Goal: Information Seeking & Learning: Learn about a topic

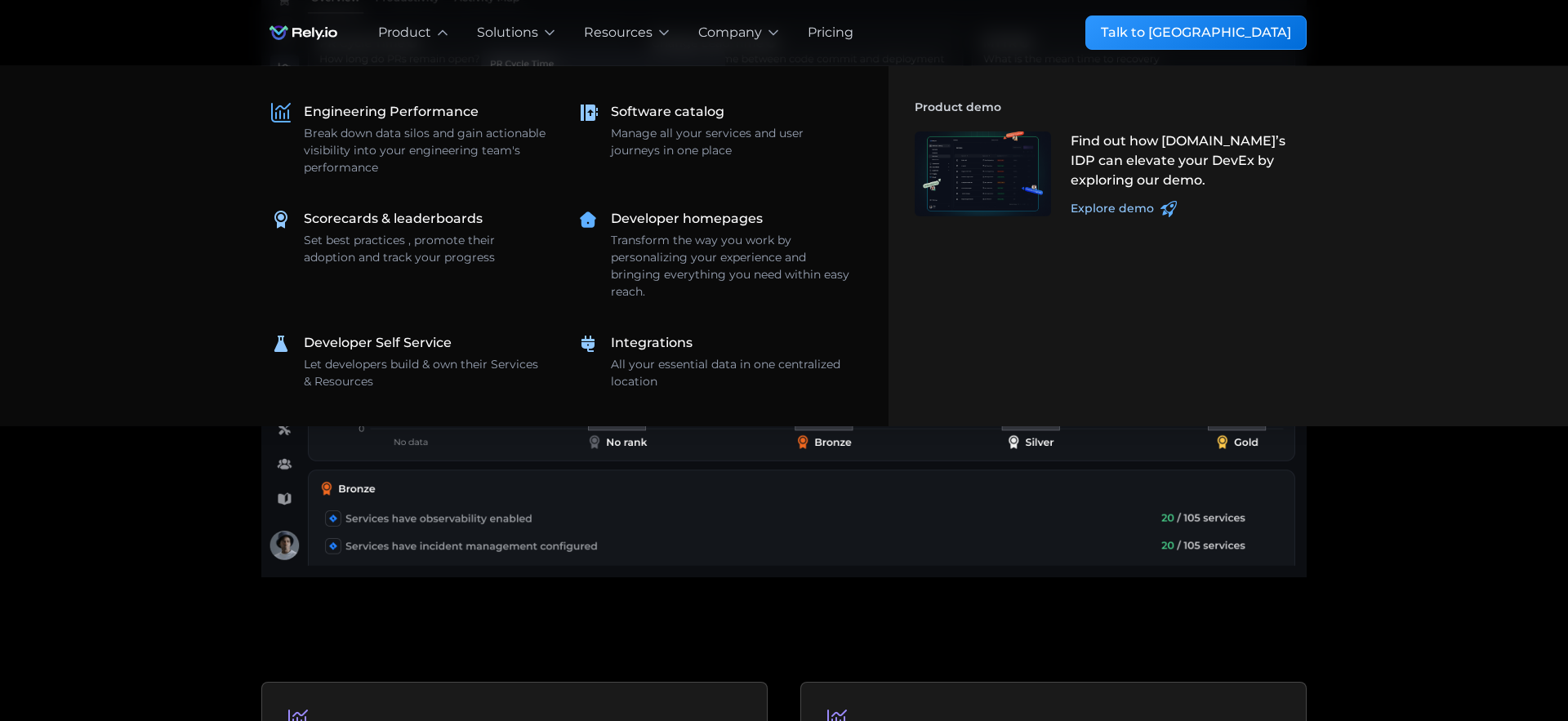
scroll to position [613, 0]
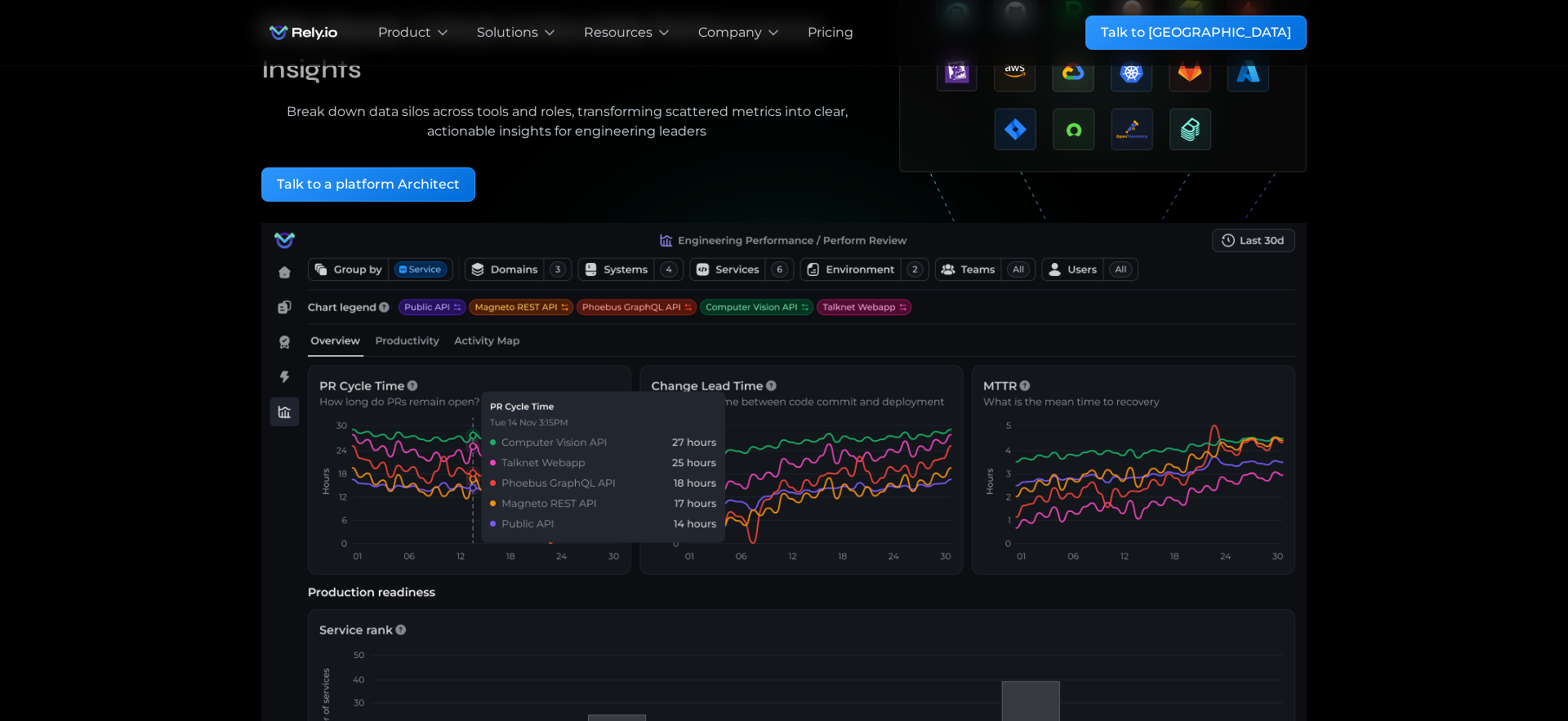
scroll to position [0, 0]
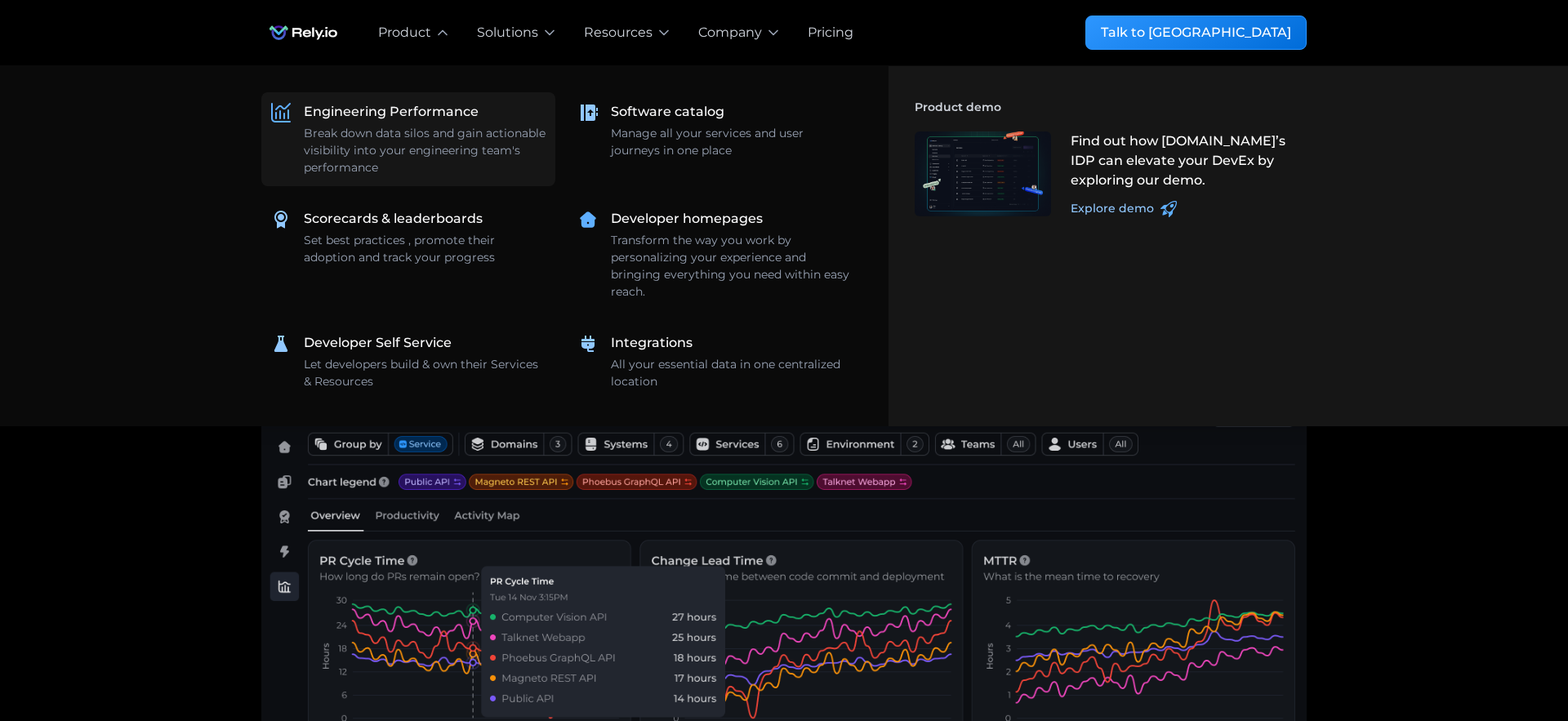
click at [390, 102] on div "Engineering Performance" at bounding box center [391, 112] width 175 height 20
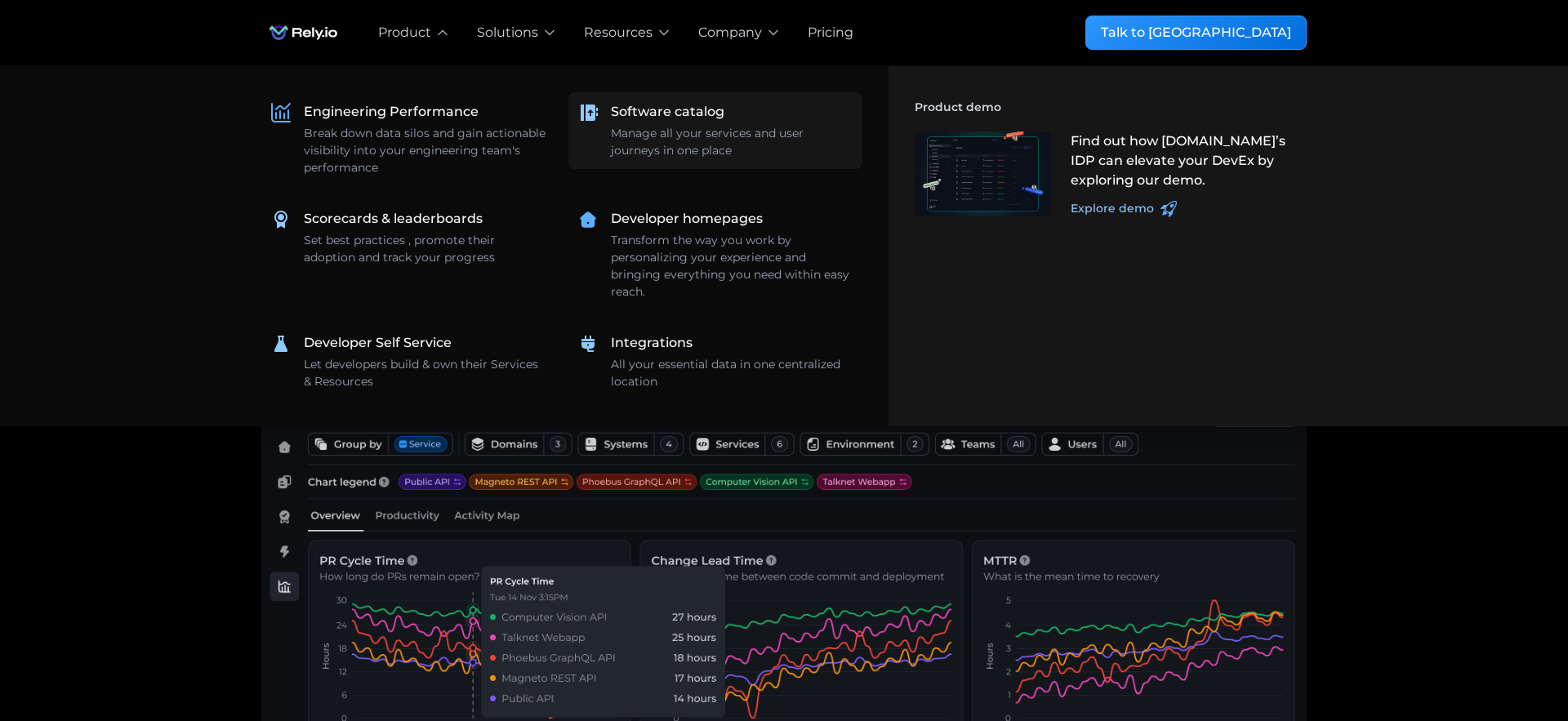
click at [667, 125] on div "Manage all your services and user journeys in one place" at bounding box center [732, 142] width 242 height 34
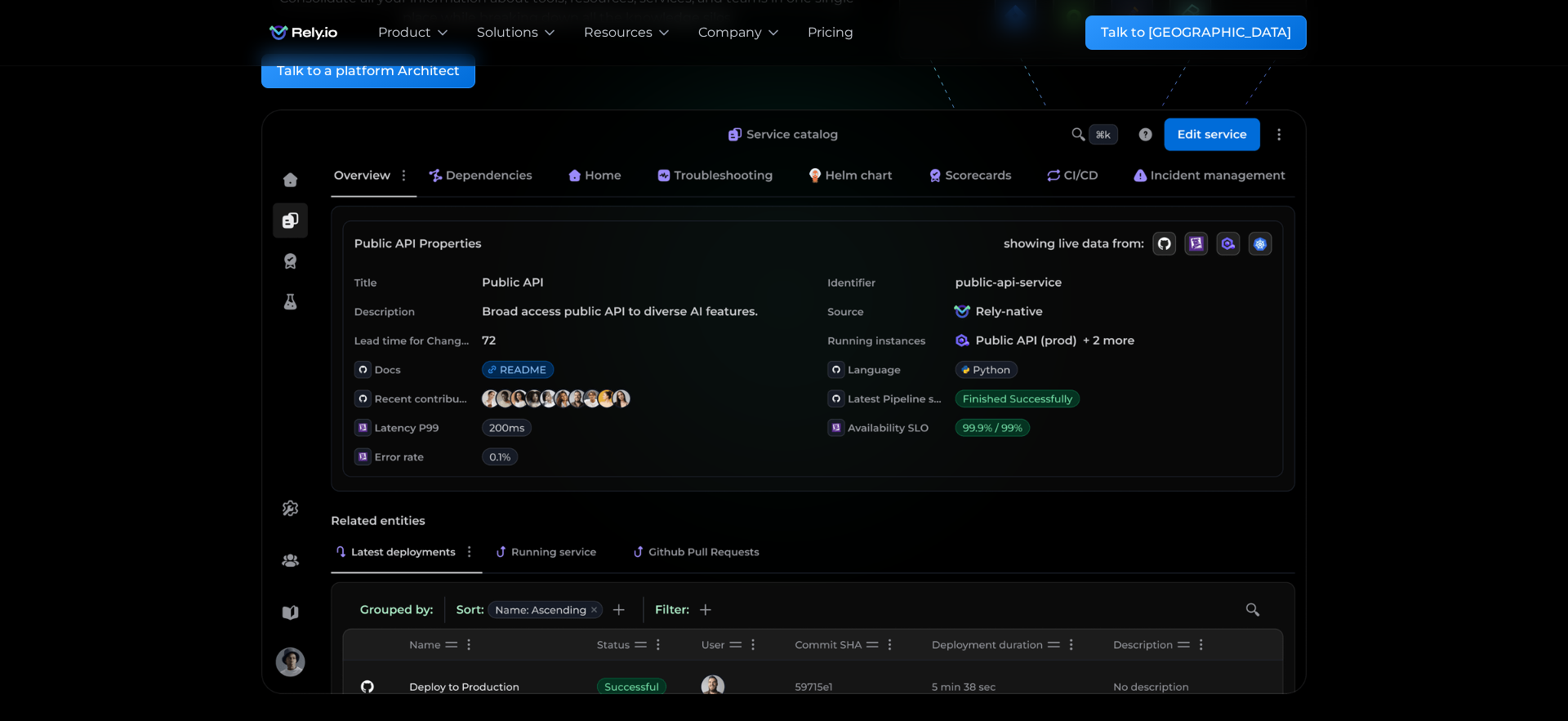
scroll to position [293, 0]
